Goal: Find specific page/section: Find specific page/section

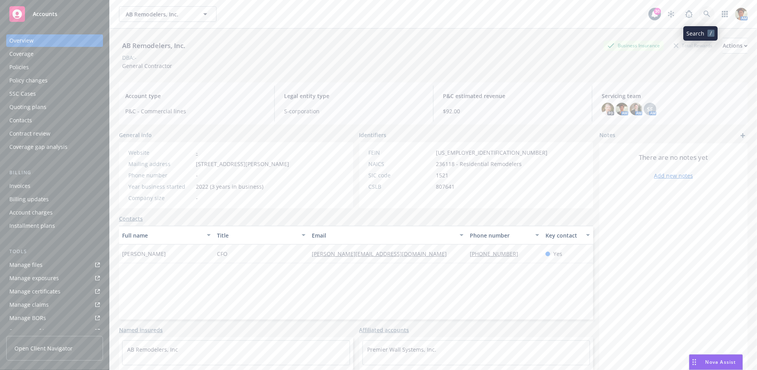
click at [704, 16] on icon at bounding box center [707, 14] width 7 height 7
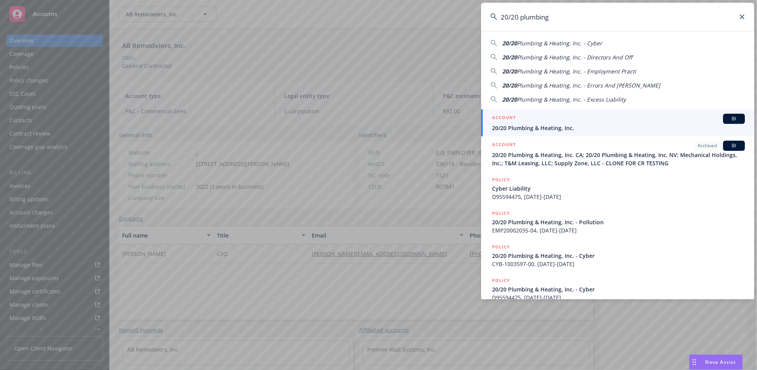
type input "20/20 plumbing"
click at [501, 123] on li "ACCOUNT BI 20/20 Plumbing & Heating, Inc." at bounding box center [617, 122] width 273 height 27
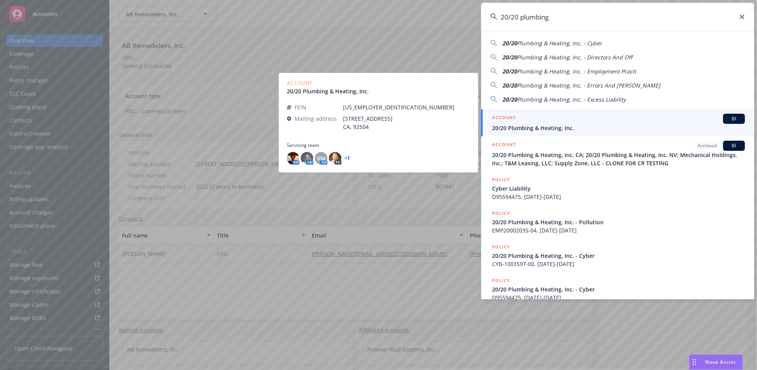
click at [540, 121] on div "ACCOUNT BI" at bounding box center [618, 119] width 253 height 10
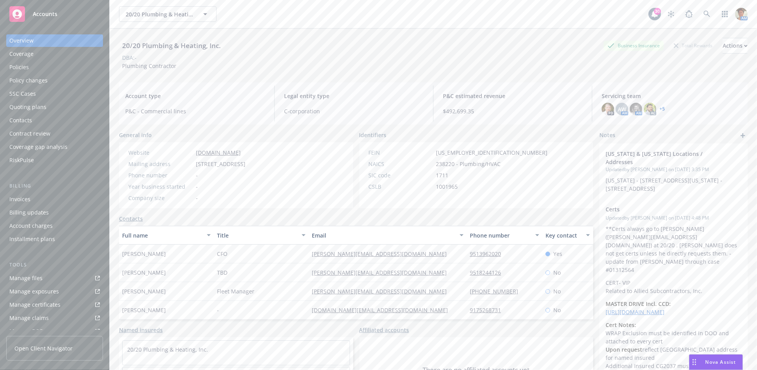
click at [16, 71] on div "Policies" at bounding box center [19, 67] width 20 height 12
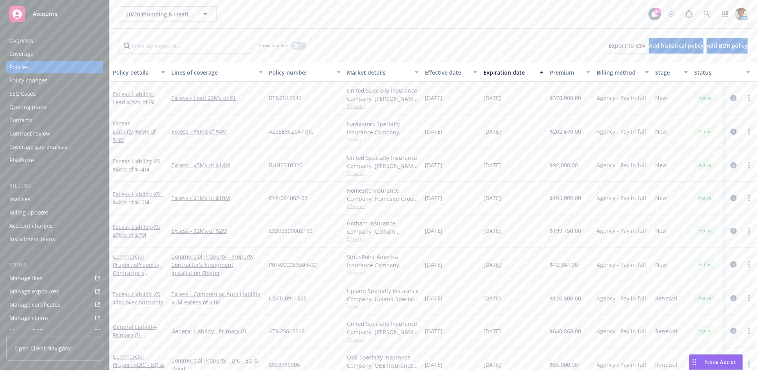
click at [24, 45] on div "Overview" at bounding box center [21, 40] width 24 height 12
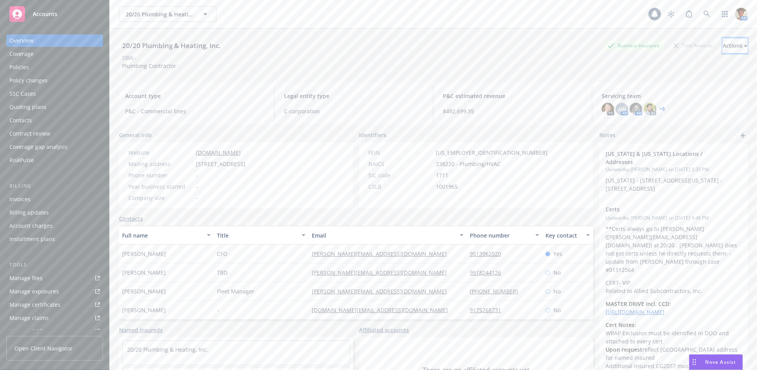
click at [723, 48] on div "Actions" at bounding box center [735, 45] width 25 height 15
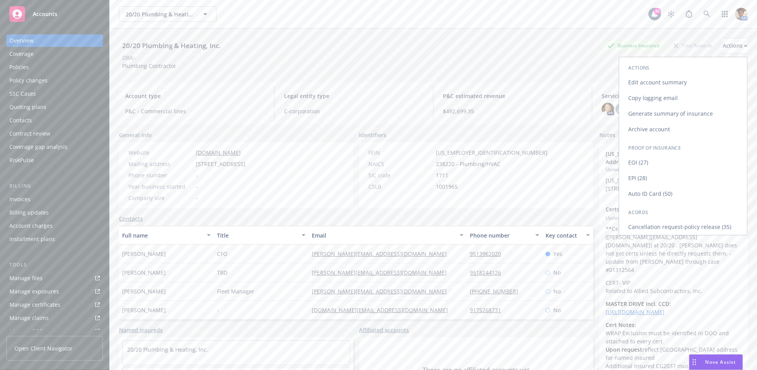
drag, startPoint x: 661, startPoint y: 97, endPoint x: 530, endPoint y: 77, distance: 132.6
click at [661, 98] on link "Copy logging email" at bounding box center [683, 98] width 128 height 16
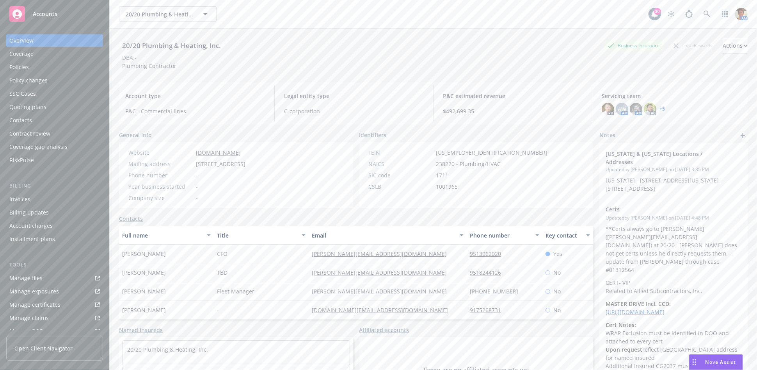
click at [42, 283] on link "Manage files" at bounding box center [54, 278] width 97 height 12
